Goal: Task Accomplishment & Management: Use online tool/utility

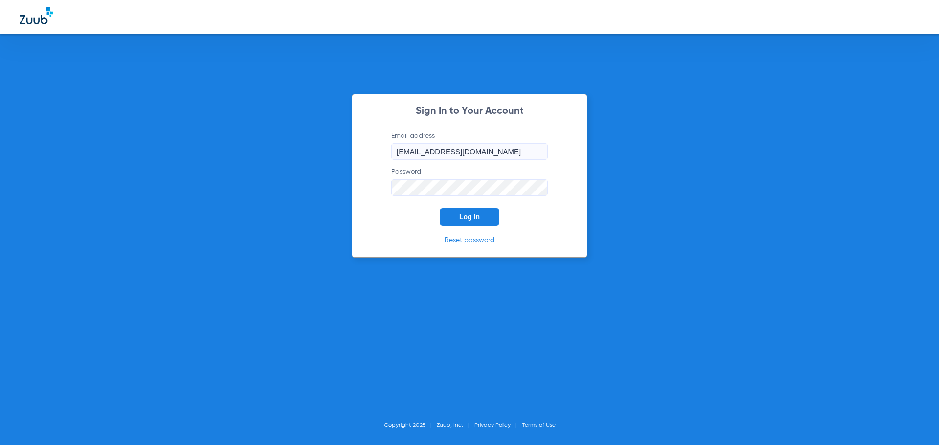
drag, startPoint x: 447, startPoint y: 216, endPoint x: 431, endPoint y: 227, distance: 19.9
click at [449, 215] on button "Log In" at bounding box center [470, 217] width 60 height 18
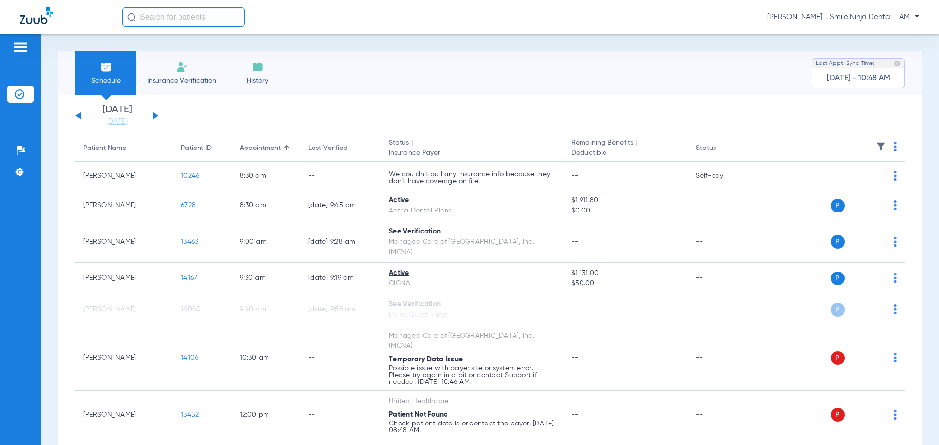
click at [153, 116] on button at bounding box center [156, 115] width 6 height 7
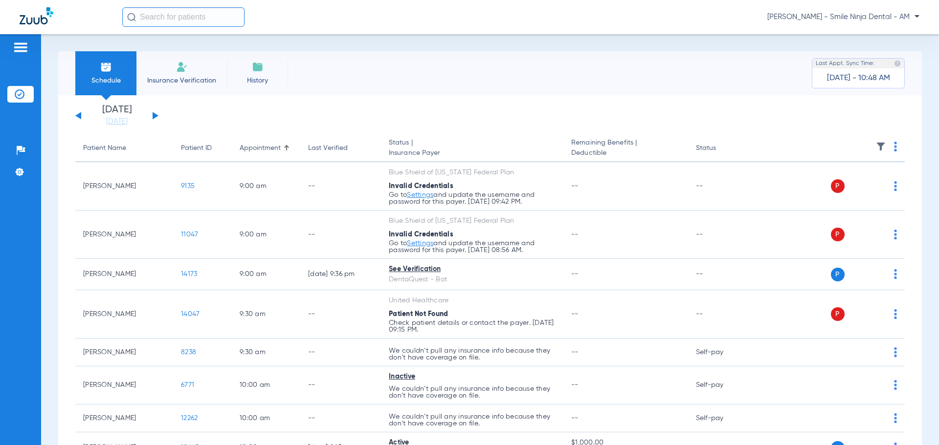
click at [884, 146] on th at bounding box center [829, 148] width 151 height 27
click at [894, 148] on img at bounding box center [895, 147] width 3 height 10
click at [832, 225] on span "Verify All Secondary" at bounding box center [850, 224] width 61 height 7
click at [884, 149] on th at bounding box center [829, 148] width 151 height 27
click at [894, 149] on img at bounding box center [895, 147] width 3 height 10
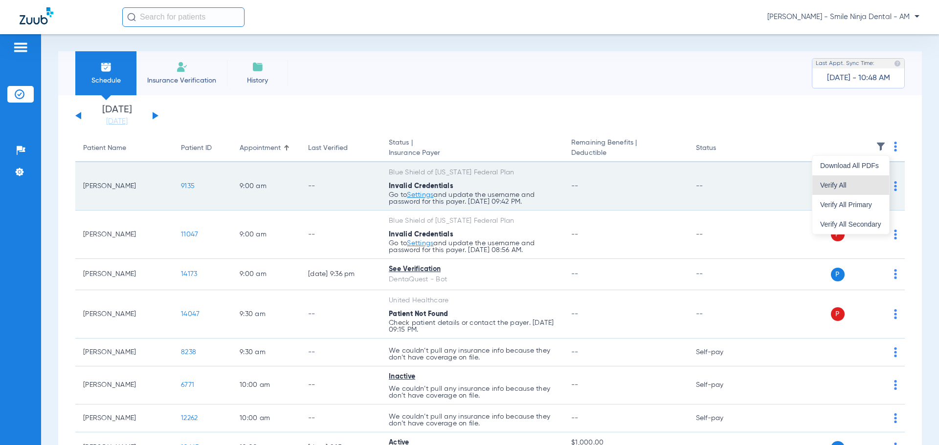
click at [864, 180] on button "Verify All" at bounding box center [850, 186] width 77 height 20
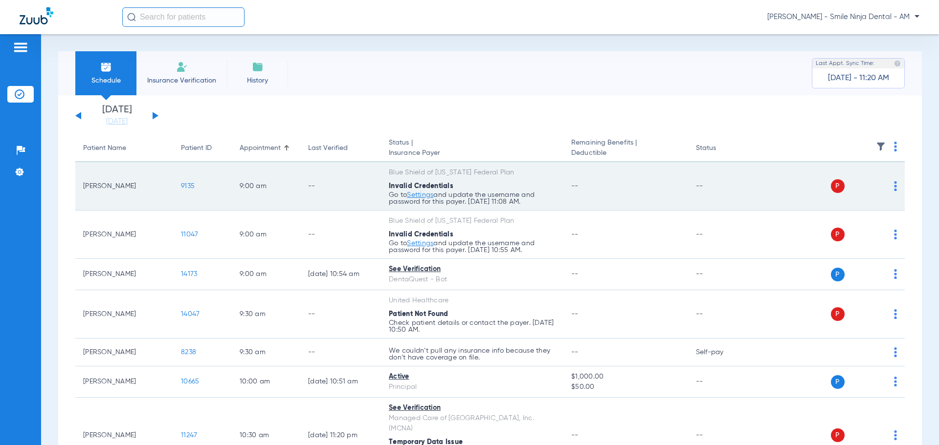
click at [191, 187] on span "9135" at bounding box center [188, 186] width 14 height 7
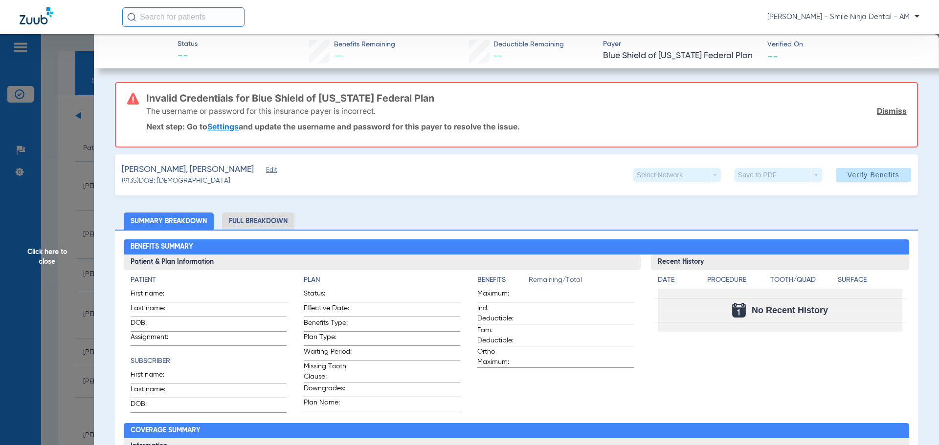
drag, startPoint x: 53, startPoint y: 255, endPoint x: 62, endPoint y: 256, distance: 8.8
click at [54, 255] on span "Click here to close" at bounding box center [47, 256] width 94 height 445
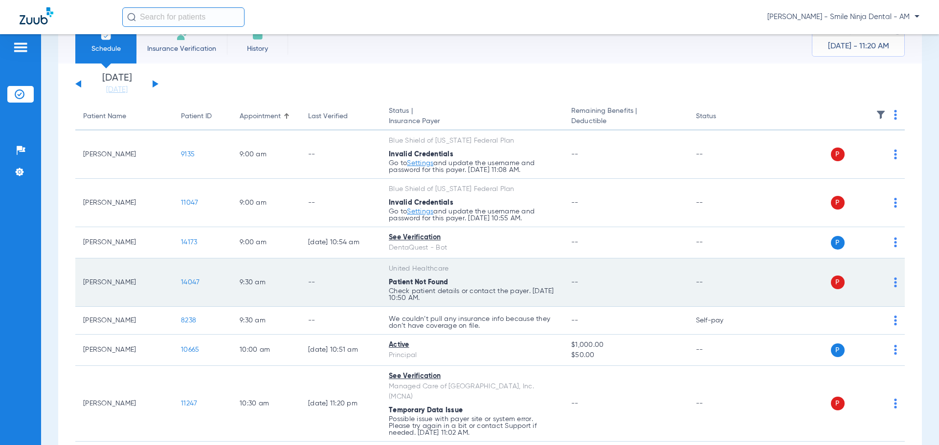
scroll to position [49, 0]
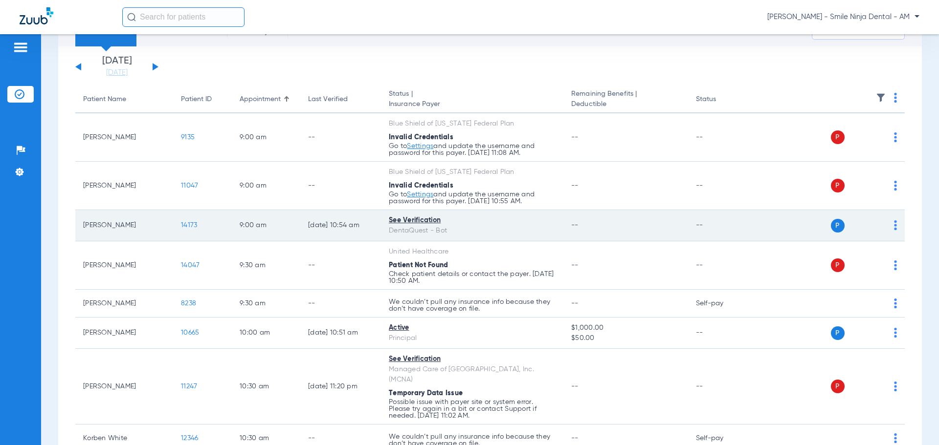
click at [189, 226] on span "14173" at bounding box center [189, 225] width 16 height 7
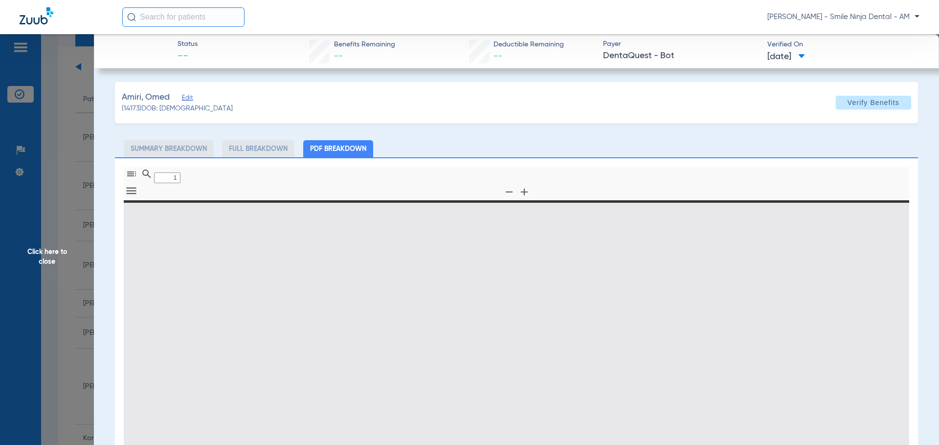
type input "0"
select select "page-width"
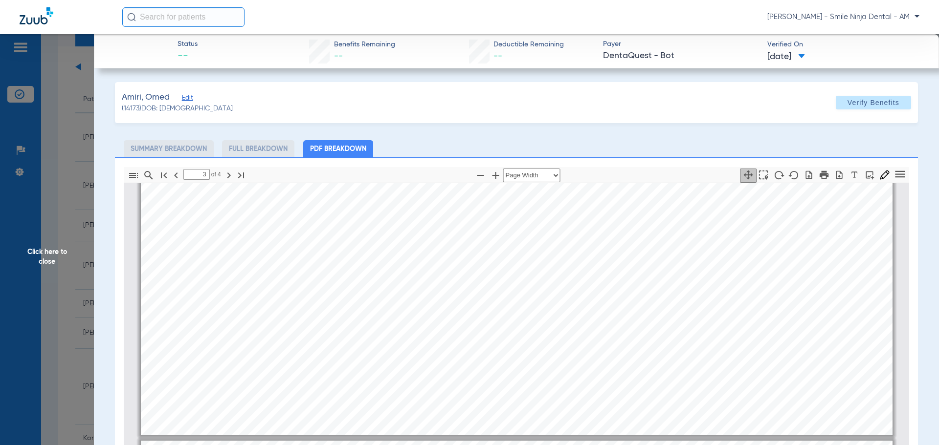
type input "4"
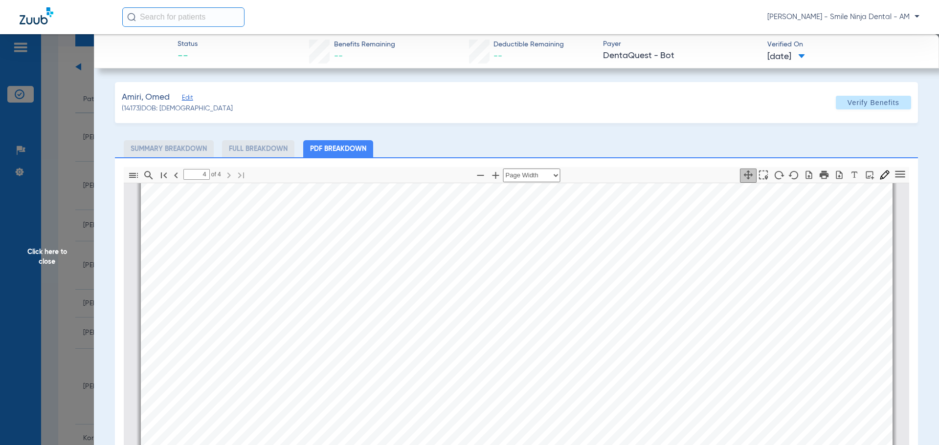
scroll to position [1724, 0]
drag, startPoint x: 44, startPoint y: 250, endPoint x: 57, endPoint y: 237, distance: 17.6
click at [44, 248] on span "Click here to close" at bounding box center [47, 256] width 94 height 445
